Goal: Understand process/instructions: Learn how to perform a task or action

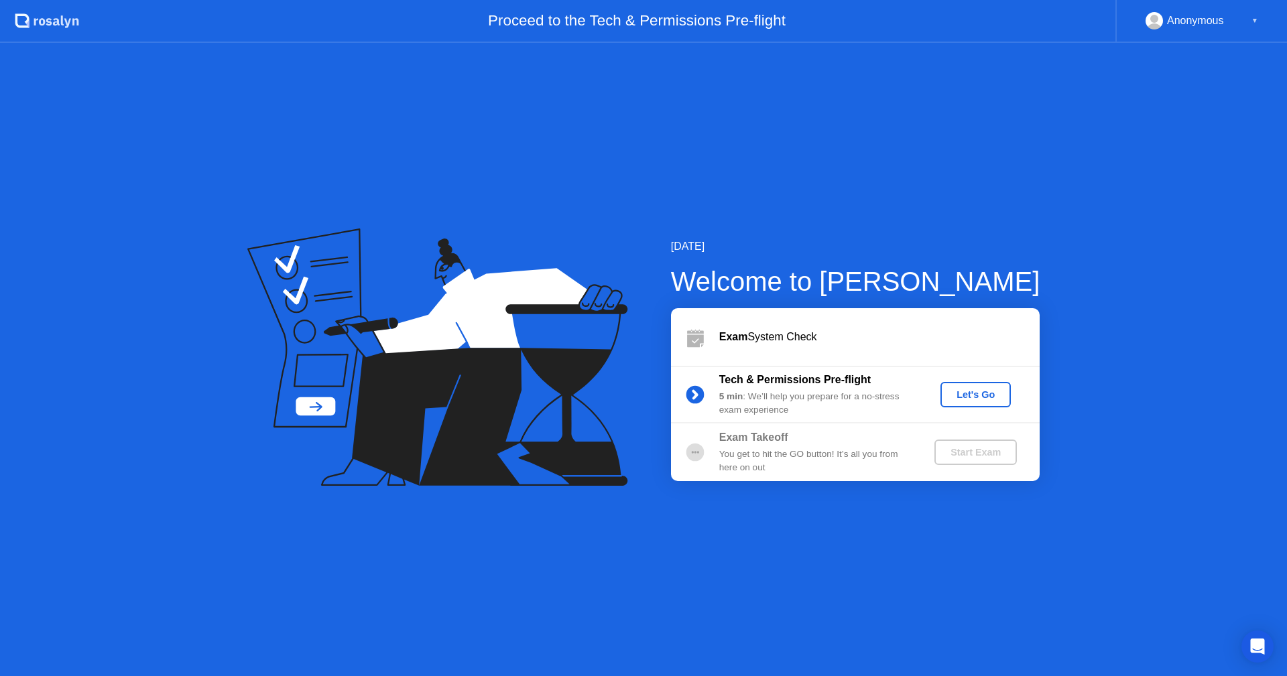
click at [975, 395] on div "Let's Go" at bounding box center [976, 394] width 60 height 11
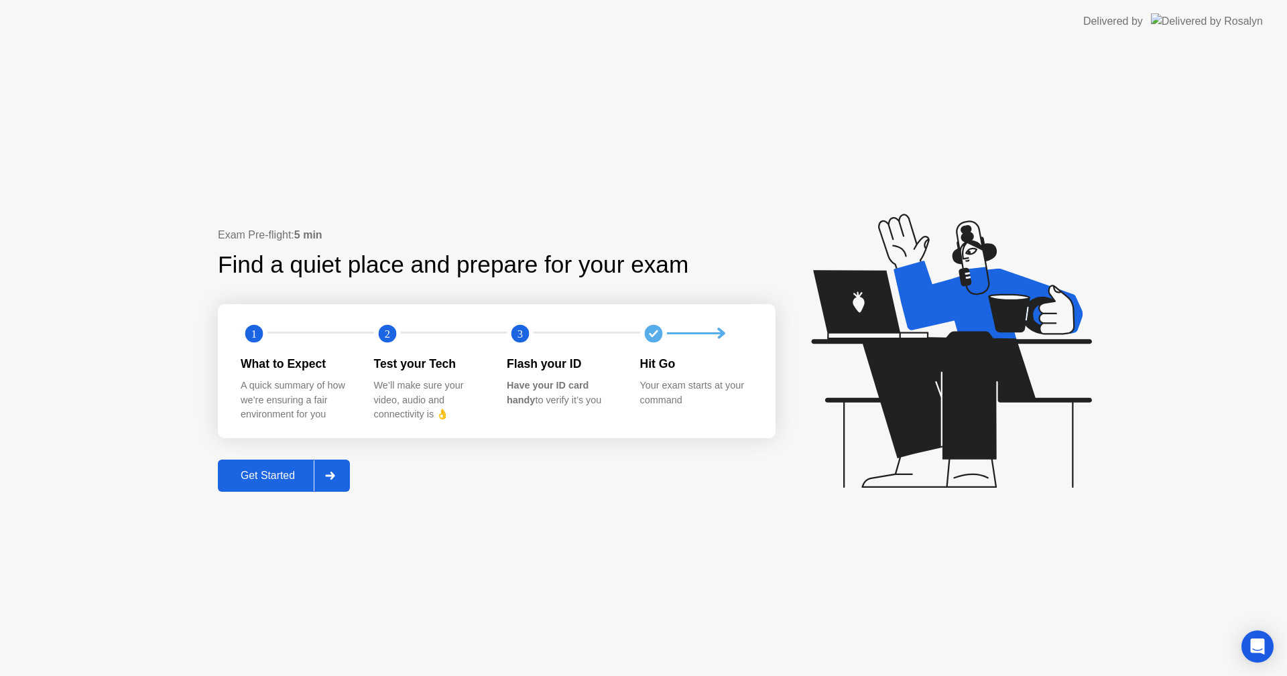
click at [281, 479] on div "Get Started" at bounding box center [268, 476] width 92 height 12
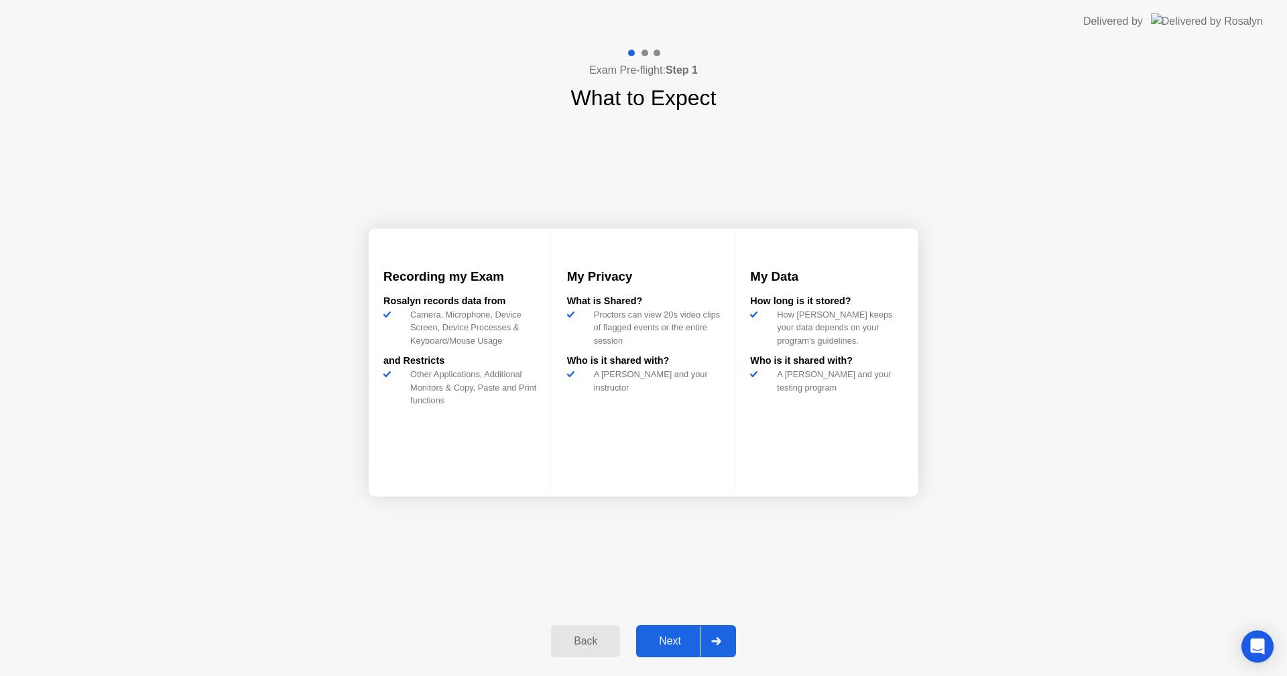
click at [681, 647] on div "Next" at bounding box center [670, 641] width 60 height 12
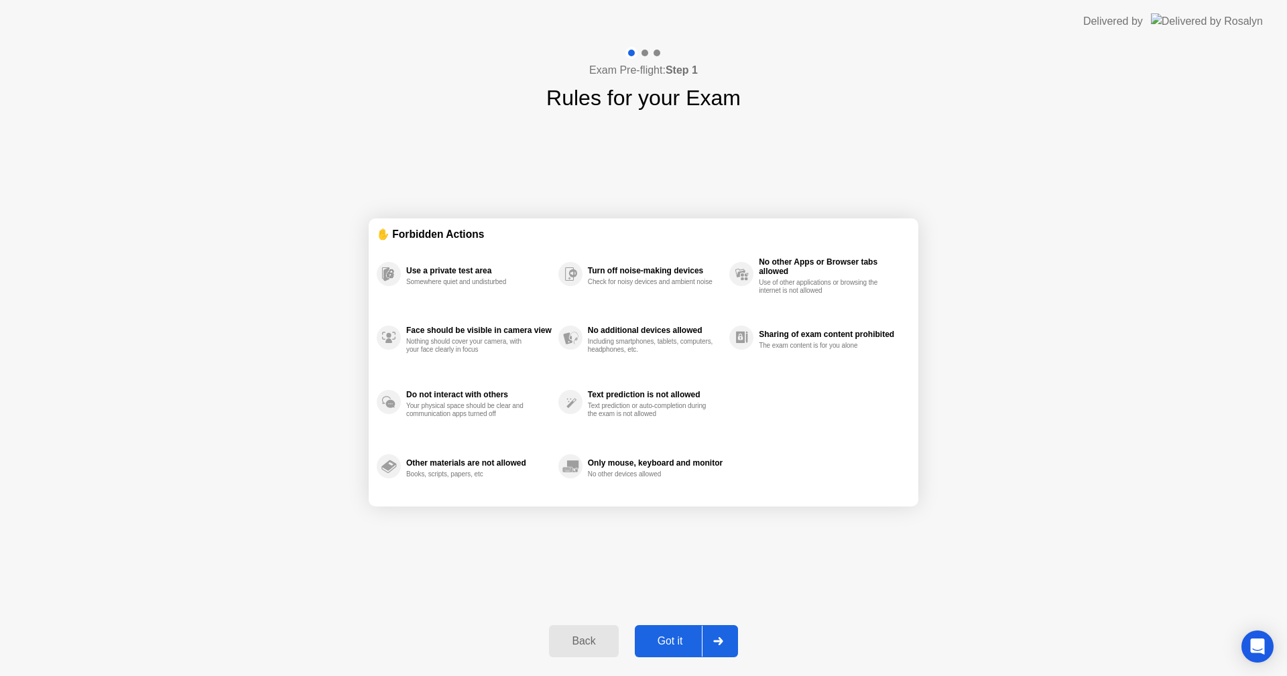
click at [672, 638] on div "Got it" at bounding box center [670, 641] width 63 height 12
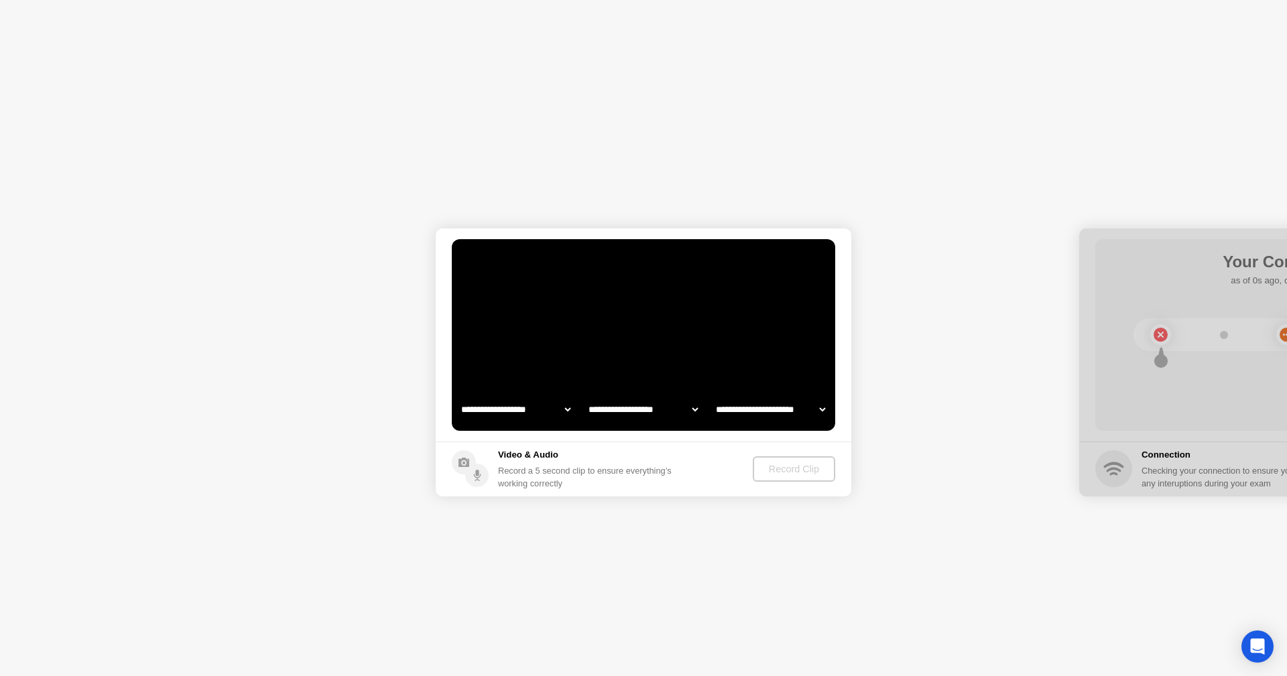
select select "**********"
select select "*******"
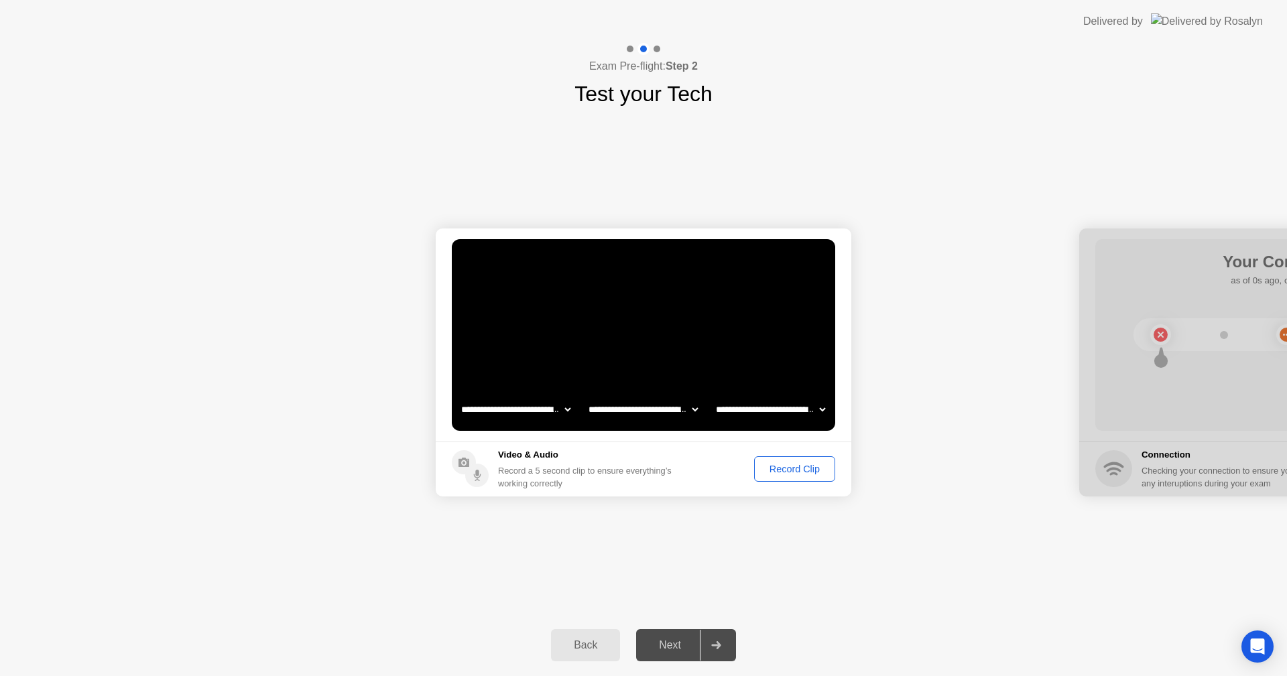
click at [766, 469] on div "Record Clip" at bounding box center [795, 469] width 72 height 11
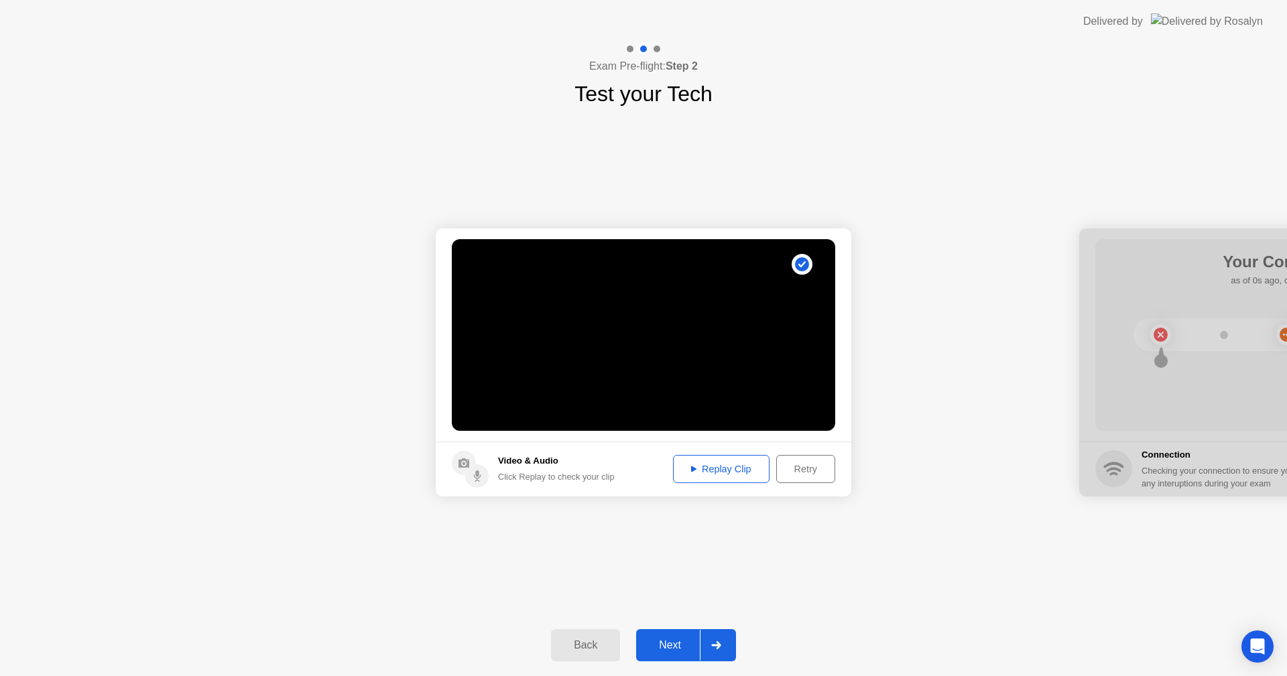
click at [744, 464] on div "Replay Clip" at bounding box center [721, 469] width 87 height 11
click at [820, 475] on div "Retry" at bounding box center [806, 469] width 50 height 11
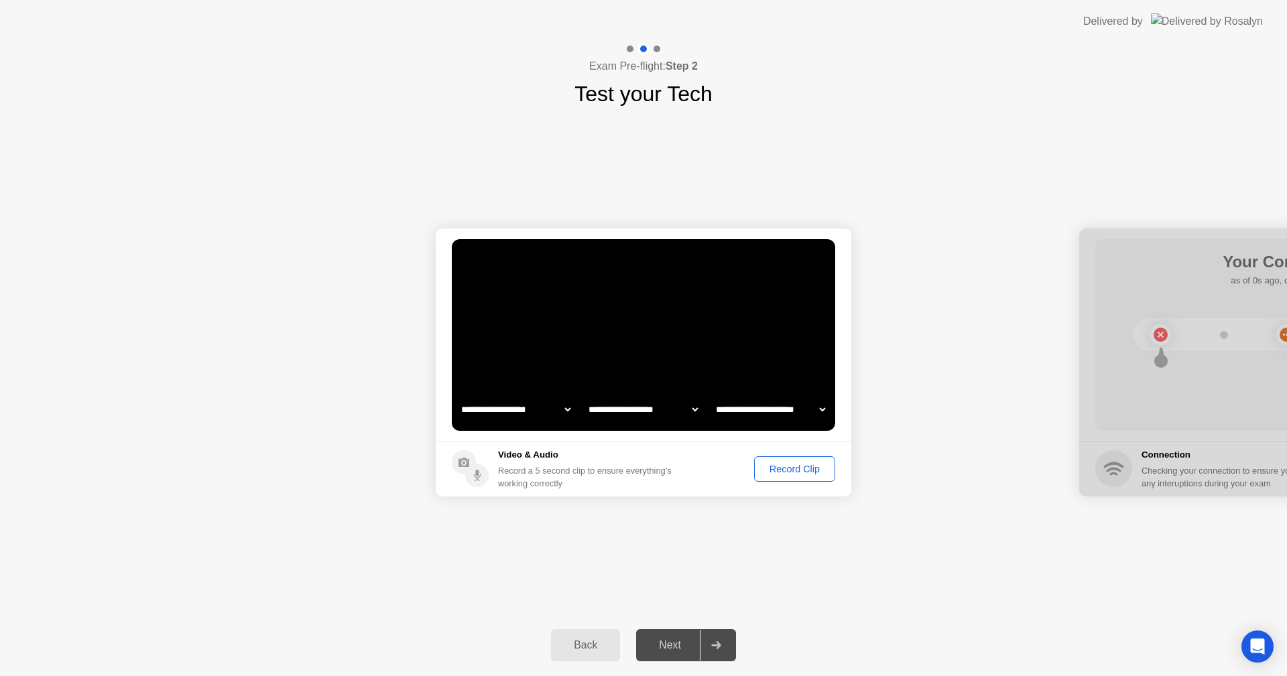
click at [774, 470] on div "Record Clip" at bounding box center [795, 469] width 72 height 11
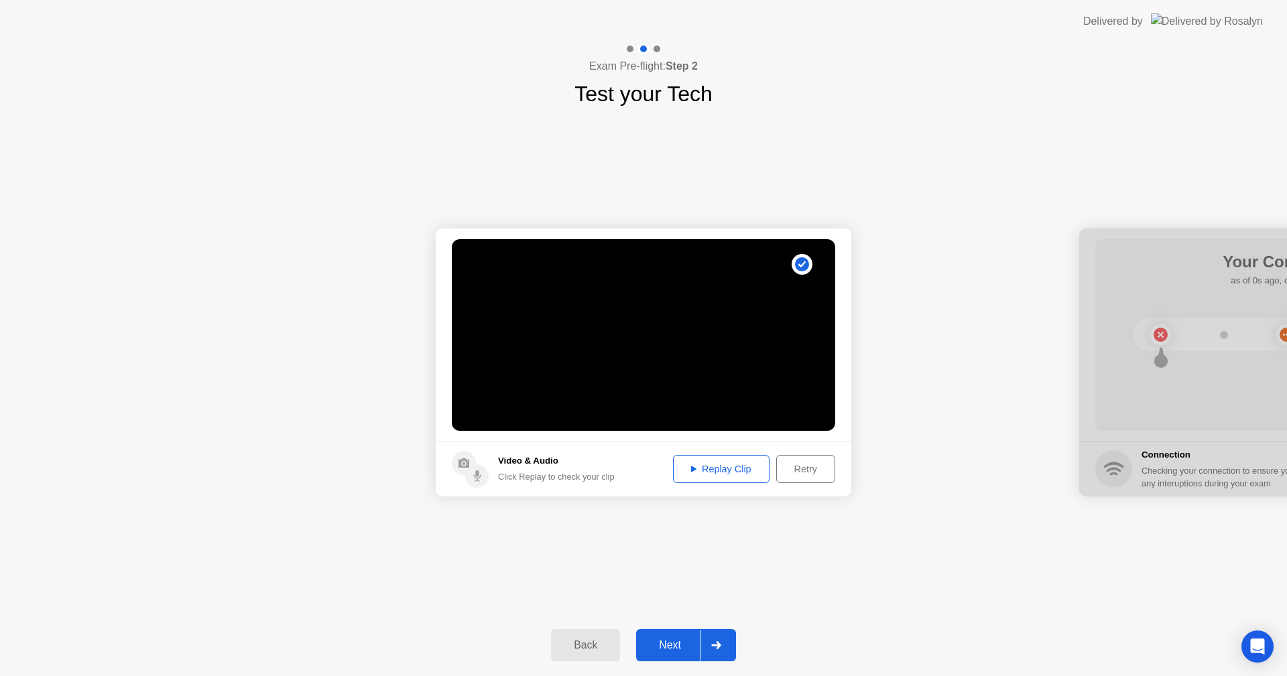
click at [721, 464] on div "Replay Clip" at bounding box center [721, 469] width 87 height 11
click at [929, 611] on div "**********" at bounding box center [643, 362] width 1287 height 505
click at [725, 471] on div "Replay Clip" at bounding box center [721, 469] width 87 height 11
click at [739, 468] on div "Replay Clip" at bounding box center [721, 469] width 87 height 11
click at [469, 481] on circle at bounding box center [476, 476] width 23 height 23
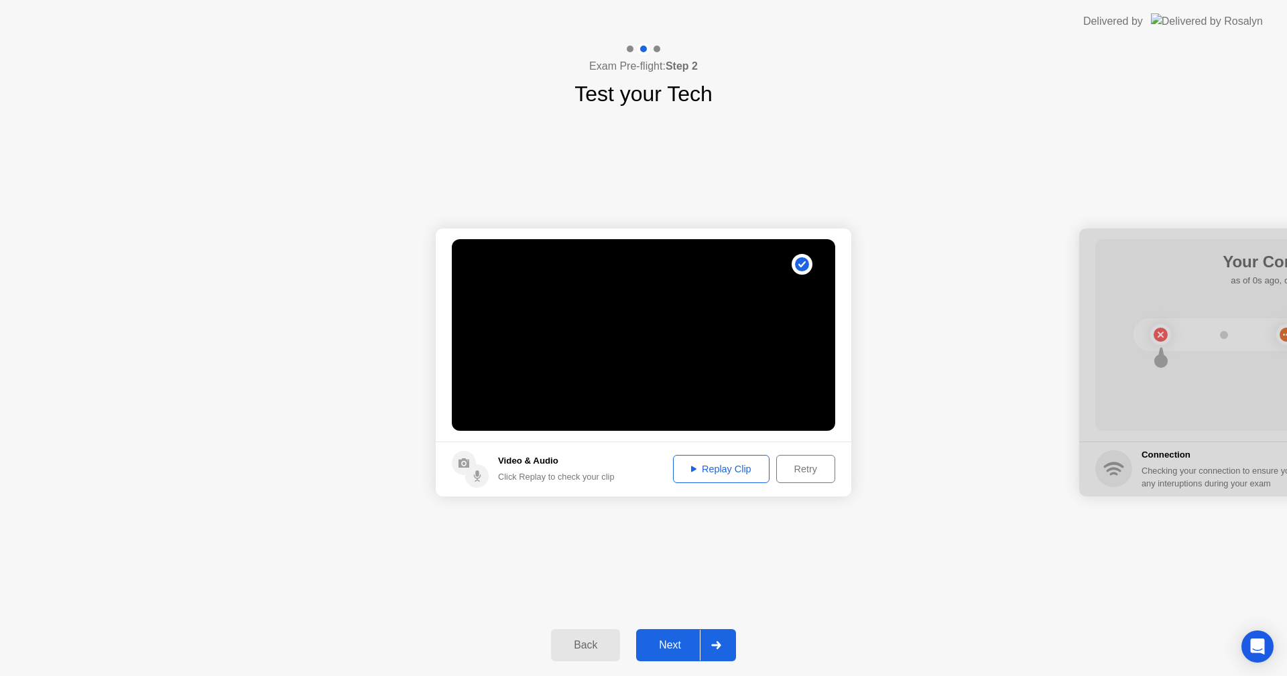
click at [479, 480] on circle at bounding box center [476, 476] width 23 height 23
click at [744, 461] on button "Replay Clip" at bounding box center [721, 469] width 97 height 28
click at [717, 464] on div "Replay Clip" at bounding box center [721, 469] width 87 height 11
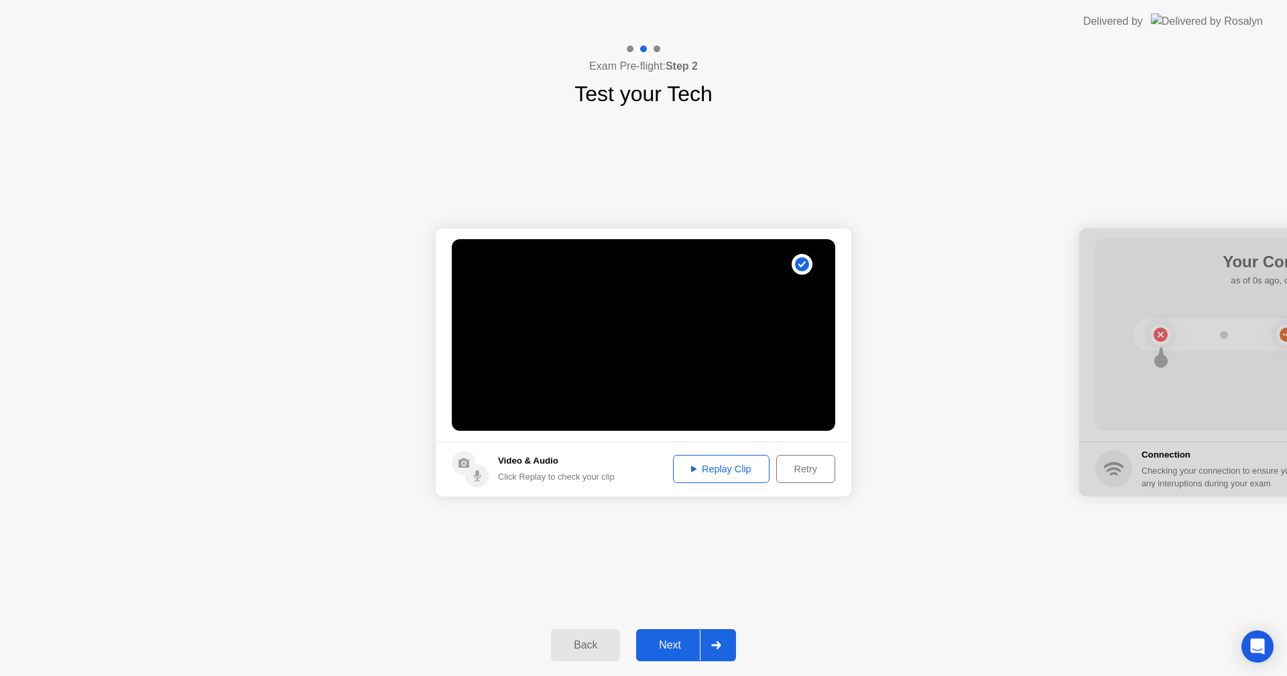
click at [720, 464] on div "Replay Clip" at bounding box center [721, 469] width 87 height 11
click at [678, 644] on div "Next" at bounding box center [670, 646] width 60 height 12
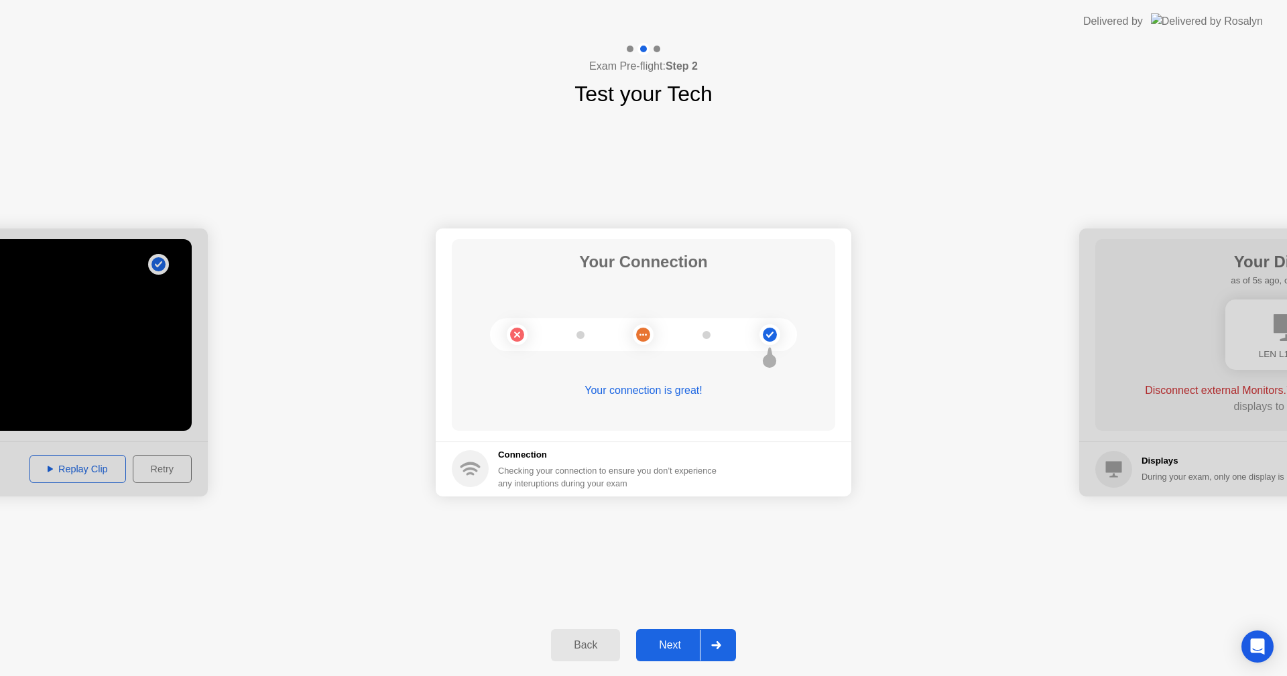
click at [677, 644] on div "Next" at bounding box center [670, 646] width 60 height 12
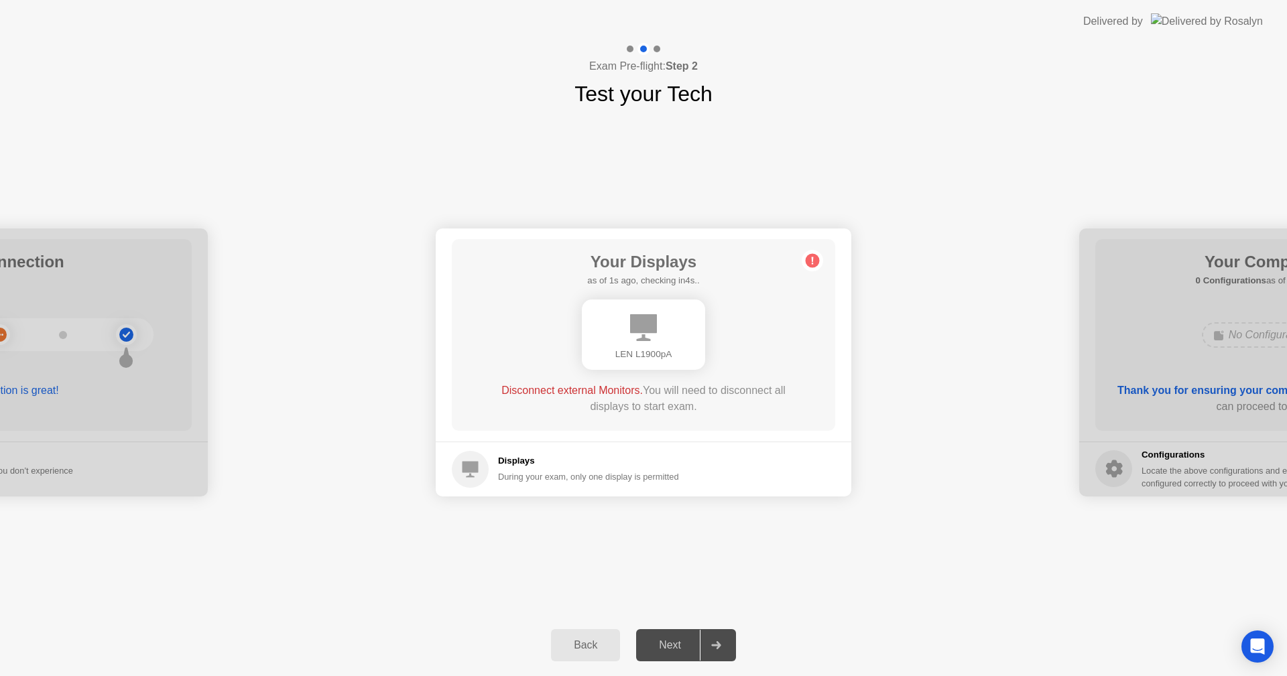
click at [665, 650] on div "Next" at bounding box center [670, 646] width 60 height 12
click at [815, 255] on circle at bounding box center [813, 260] width 14 height 14
click at [814, 261] on circle at bounding box center [813, 260] width 14 height 14
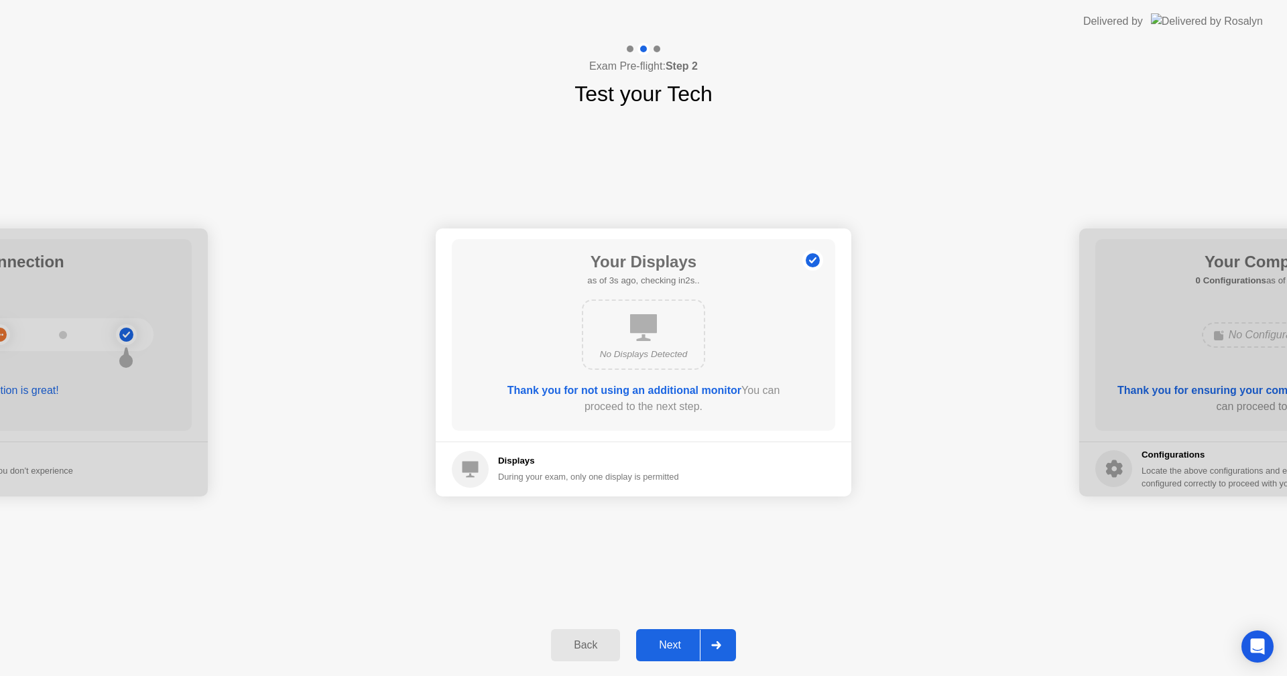
click at [682, 643] on div "Next" at bounding box center [670, 646] width 60 height 12
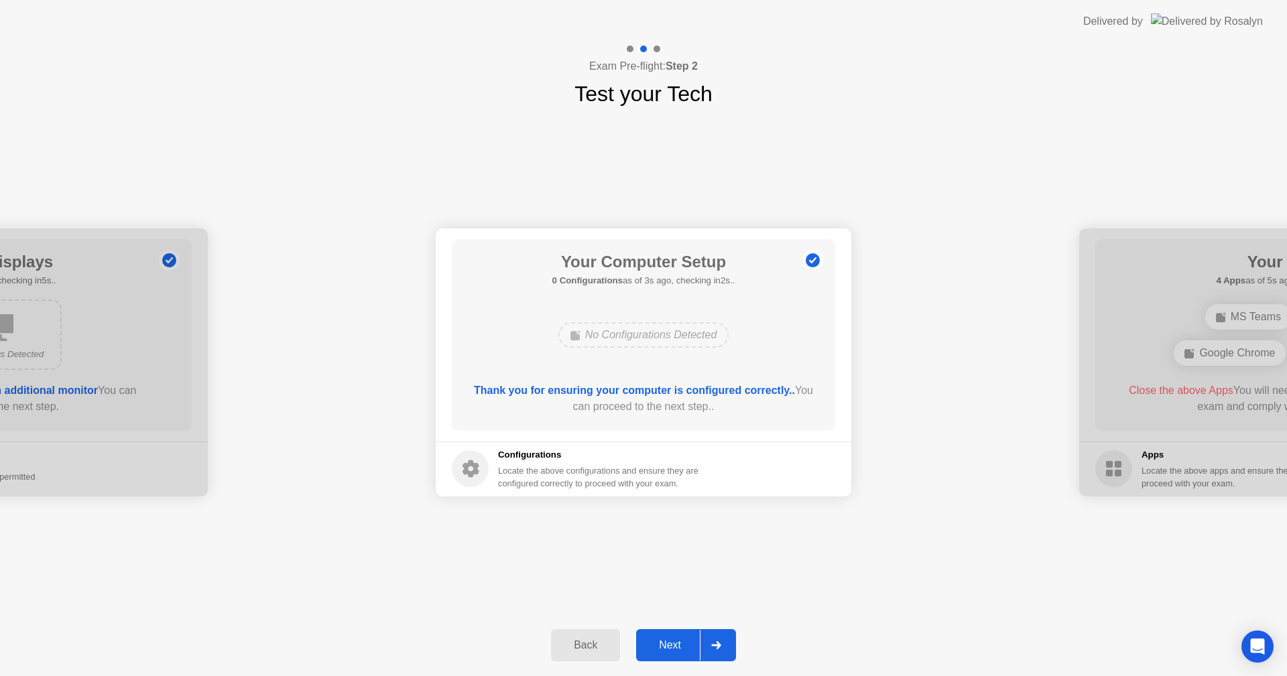
click at [681, 642] on div "Next" at bounding box center [670, 646] width 60 height 12
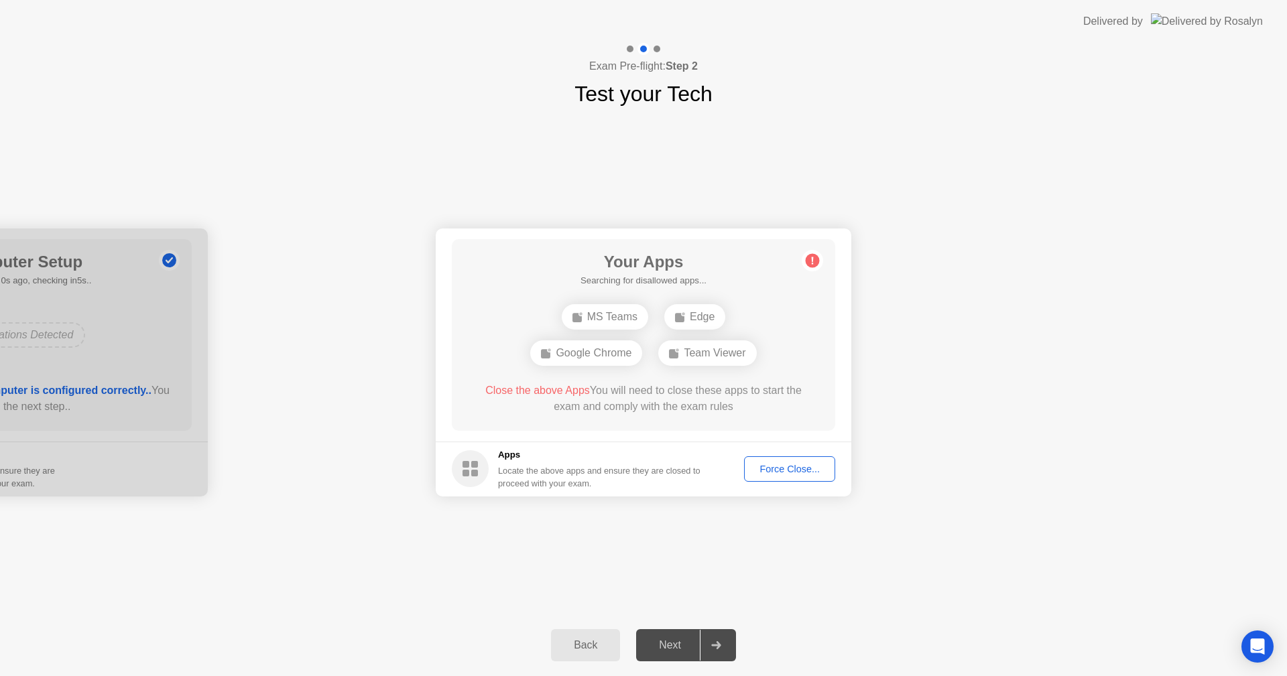
click at [792, 469] on div "Force Close..." at bounding box center [790, 469] width 82 height 11
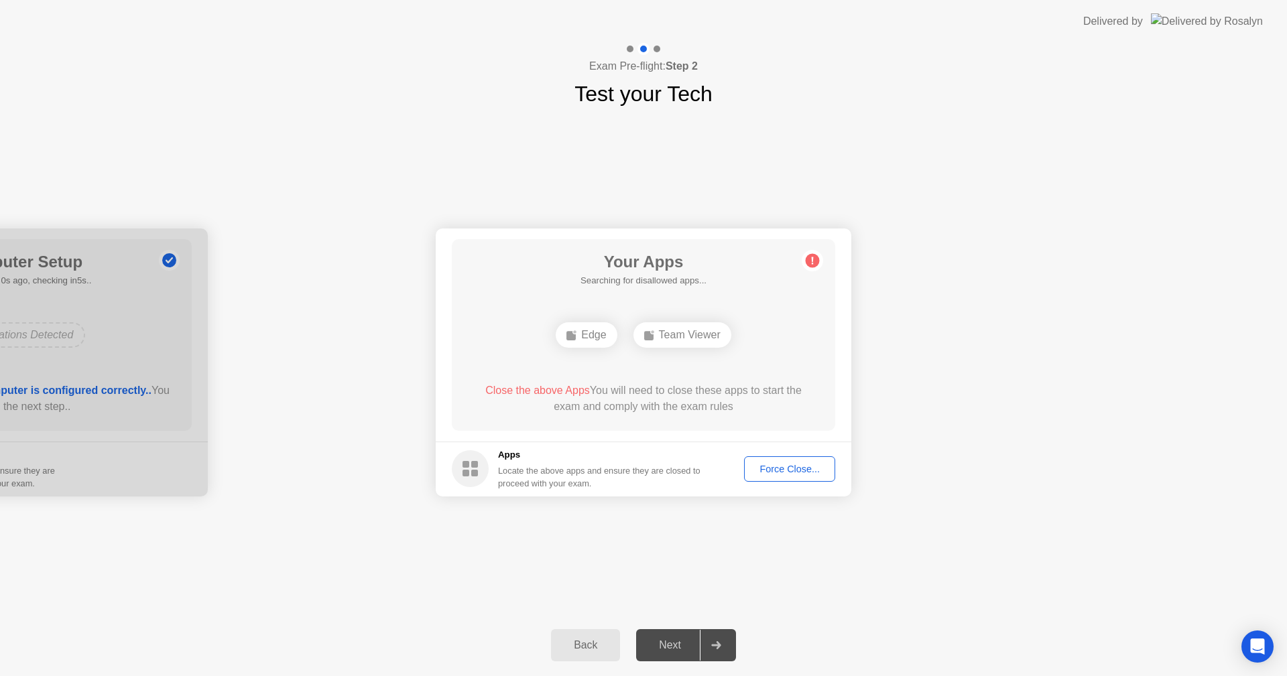
click at [861, 608] on div "**********" at bounding box center [643, 362] width 1287 height 505
click at [782, 468] on div "Force Close..." at bounding box center [790, 469] width 82 height 11
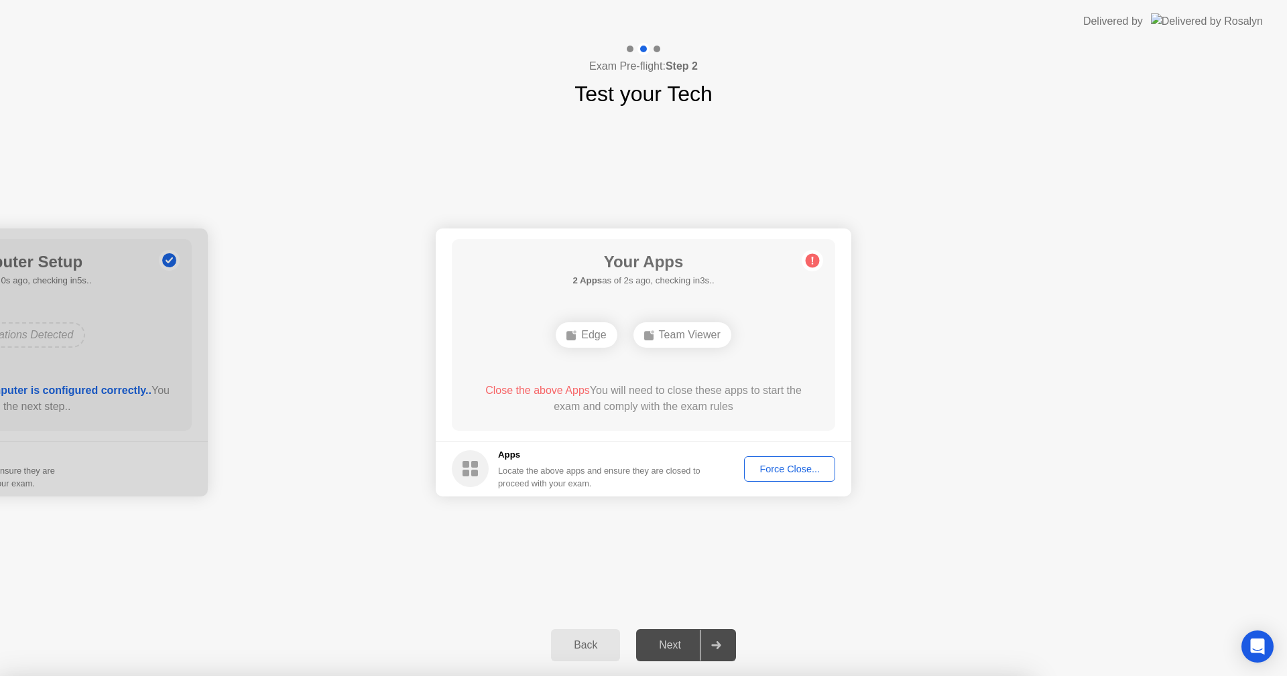
click at [898, 676] on div at bounding box center [643, 676] width 1287 height 0
click at [1111, 676] on div at bounding box center [643, 676] width 1287 height 0
